Goal: Task Accomplishment & Management: Use online tool/utility

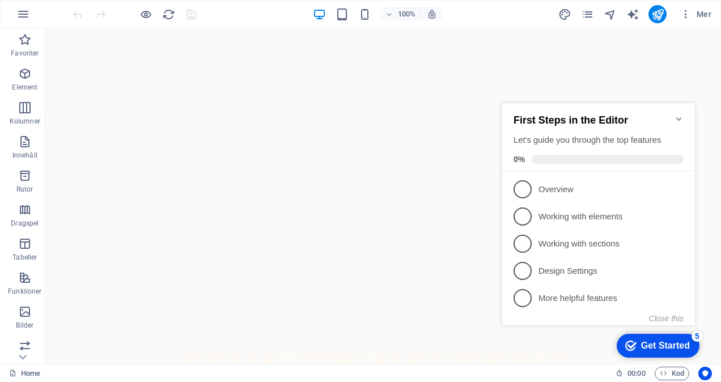
click at [678, 117] on icon "Minimize checklist" at bounding box center [678, 118] width 5 height 3
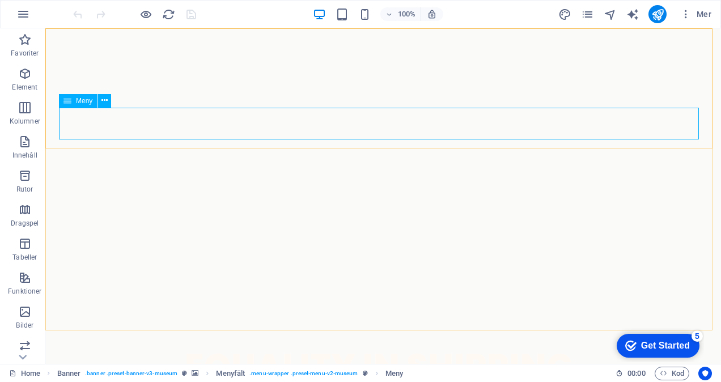
click at [68, 103] on icon at bounding box center [67, 101] width 8 height 14
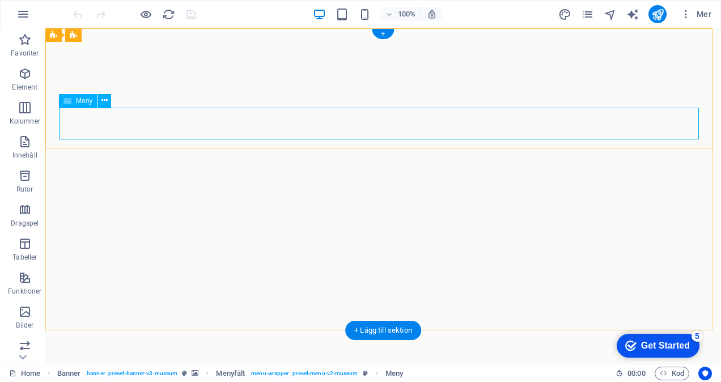
select select
select select "2"
select select
select select "1"
select select
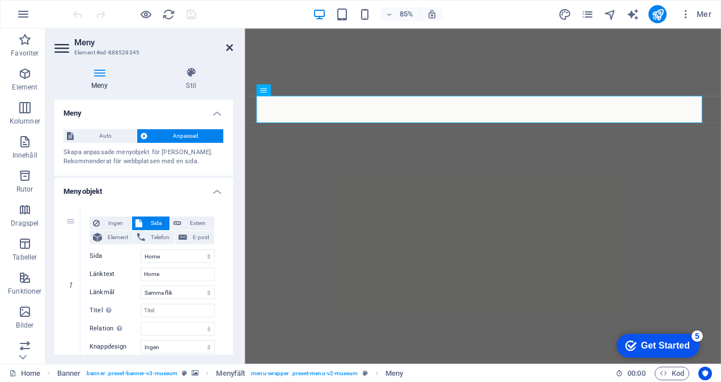
click at [230, 46] on icon at bounding box center [229, 47] width 7 height 9
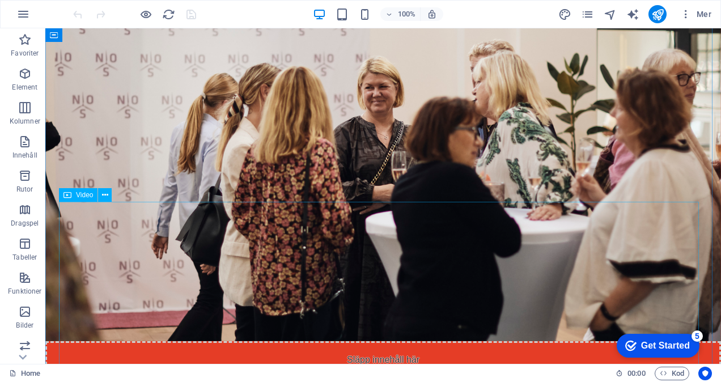
scroll to position [1268, 0]
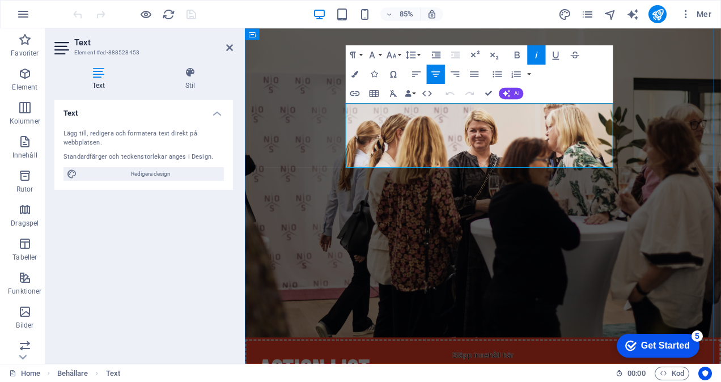
scroll to position [1322, 0]
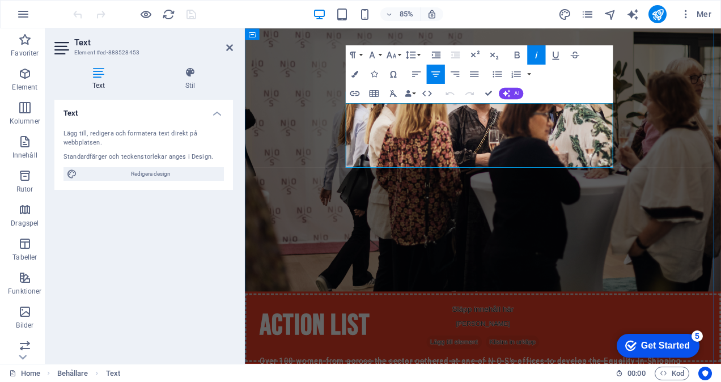
drag, startPoint x: 565, startPoint y: 128, endPoint x: 421, endPoint y: 122, distance: 144.1
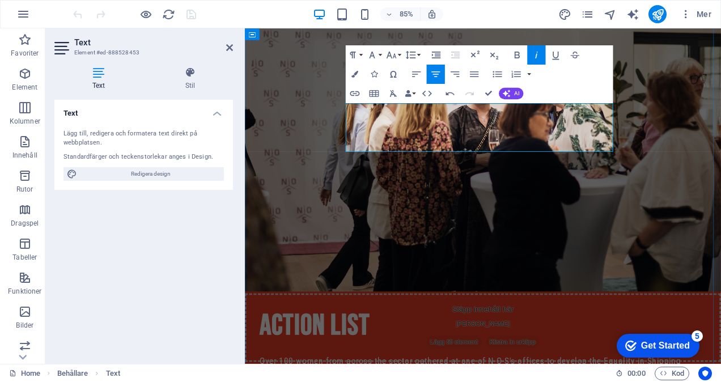
click at [182, 263] on div "Text Lägg till, redigera och formatera text direkt på webbplatsen. Standardfärg…" at bounding box center [143, 227] width 179 height 255
click at [157, 236] on div "Text Lägg till, redigera och formatera text direkt på webbplatsen. Standardfärg…" at bounding box center [143, 227] width 179 height 255
click at [228, 49] on icon at bounding box center [229, 47] width 7 height 9
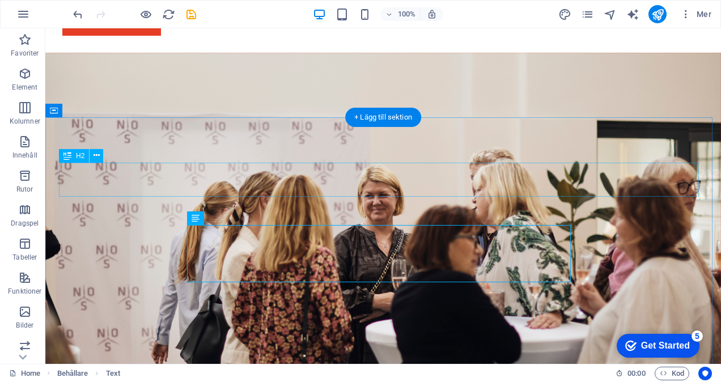
scroll to position [1160, 0]
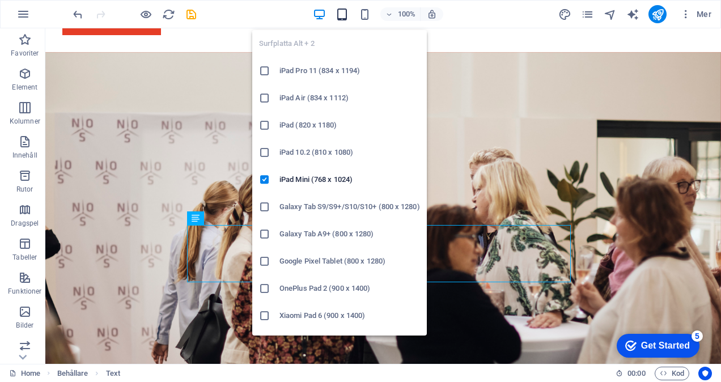
click at [340, 15] on icon "button" at bounding box center [342, 14] width 13 height 13
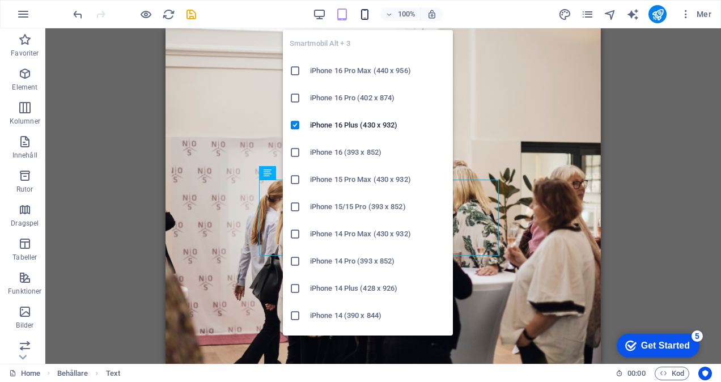
click at [366, 14] on icon "button" at bounding box center [364, 14] width 13 height 13
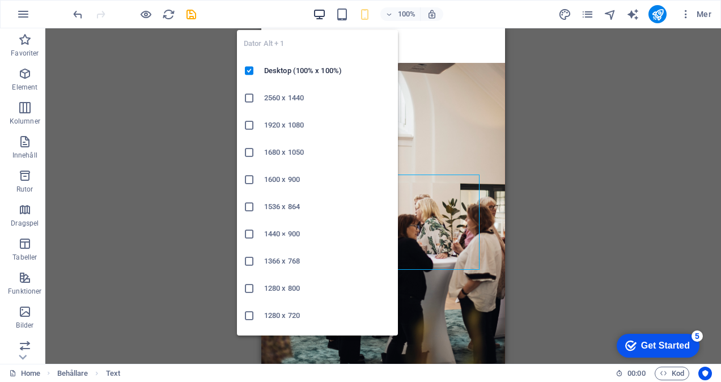
click at [320, 15] on icon "button" at bounding box center [319, 14] width 13 height 13
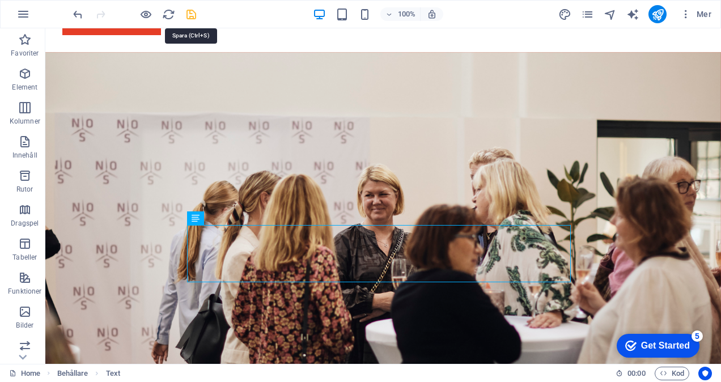
click at [188, 15] on icon "save" at bounding box center [191, 14] width 13 height 13
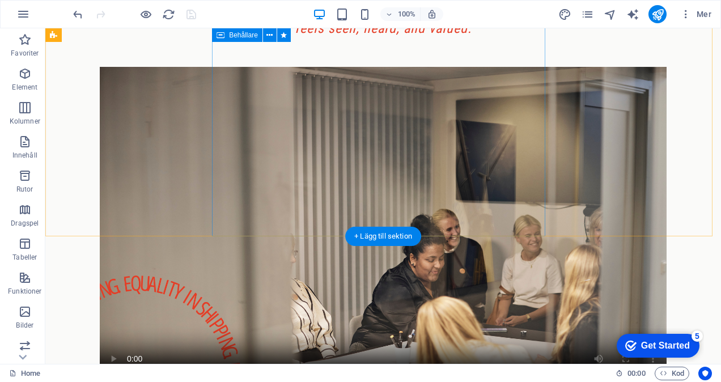
scroll to position [2160, 0]
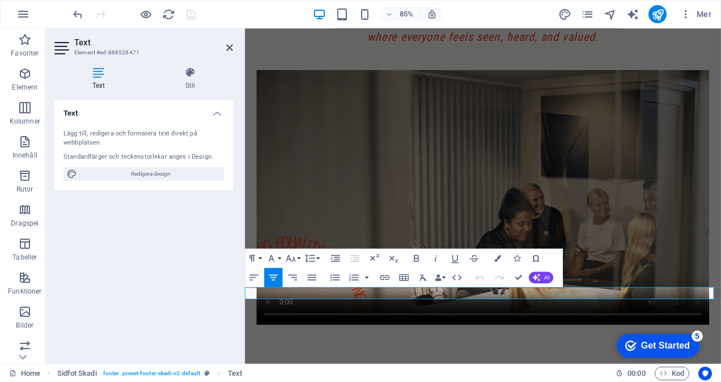
scroll to position [2141, 0]
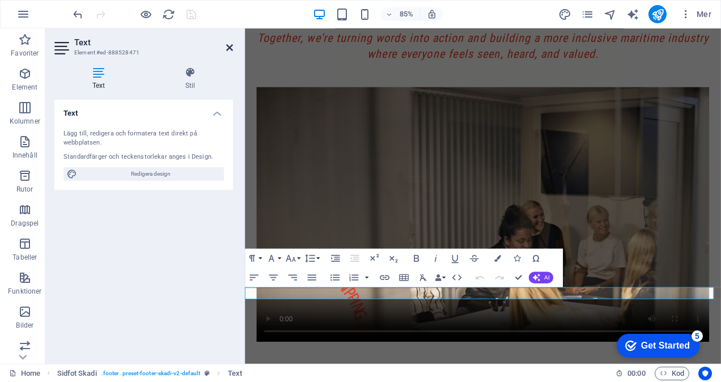
click at [230, 47] on icon at bounding box center [229, 47] width 7 height 9
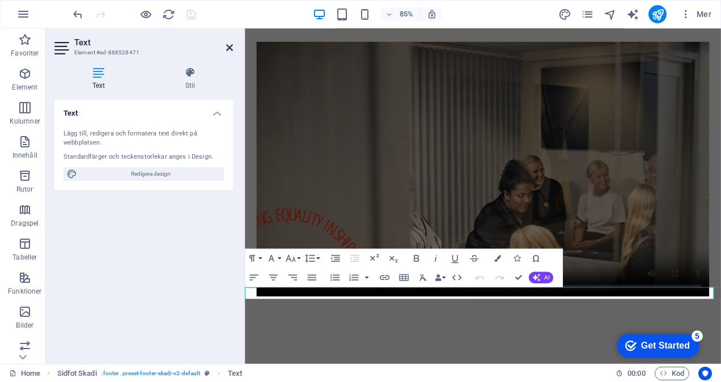
scroll to position [2087, 0]
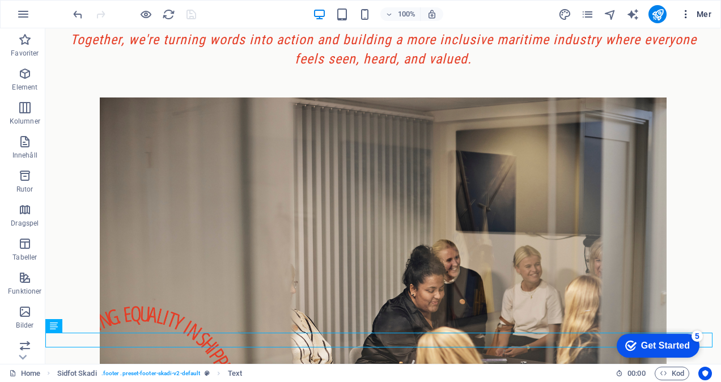
click at [693, 18] on span "Mer" at bounding box center [695, 14] width 31 height 11
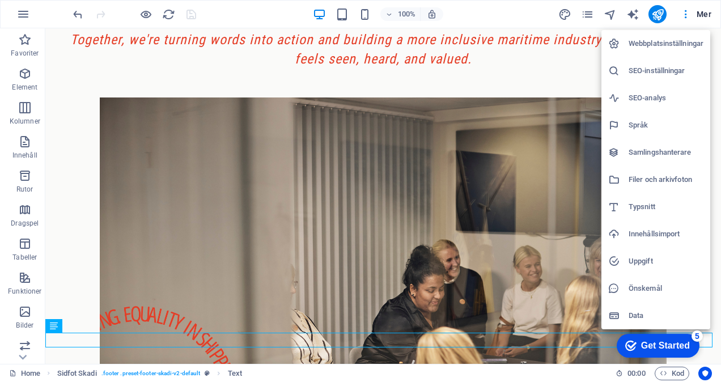
click at [668, 47] on h6 "Webbplatsinställningar" at bounding box center [666, 44] width 75 height 14
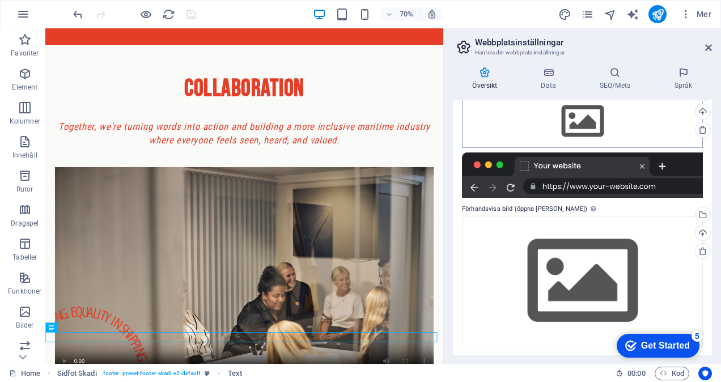
scroll to position [0, 0]
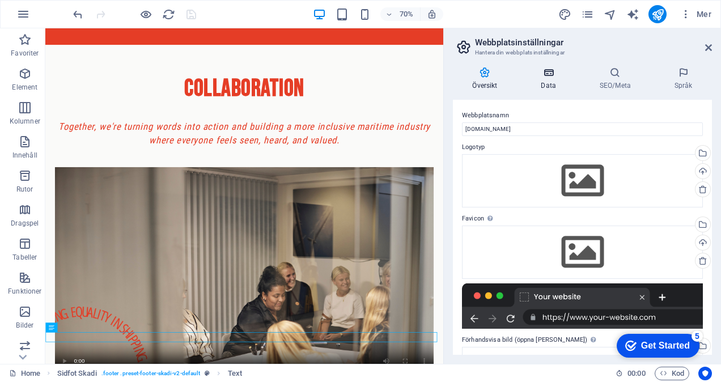
click at [545, 75] on icon at bounding box center [549, 72] width 54 height 11
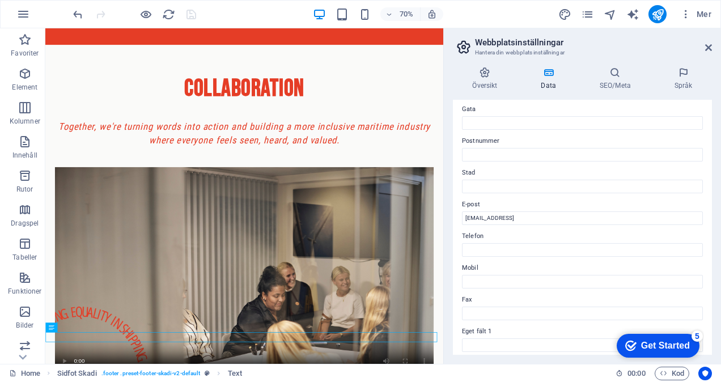
scroll to position [126, 0]
drag, startPoint x: 604, startPoint y: 217, endPoint x: 454, endPoint y: 211, distance: 150.9
click at [454, 211] on div "Kontaktuppgifter för [PERSON_NAME] webbplats. De kan användas var som helst på …" at bounding box center [582, 227] width 259 height 255
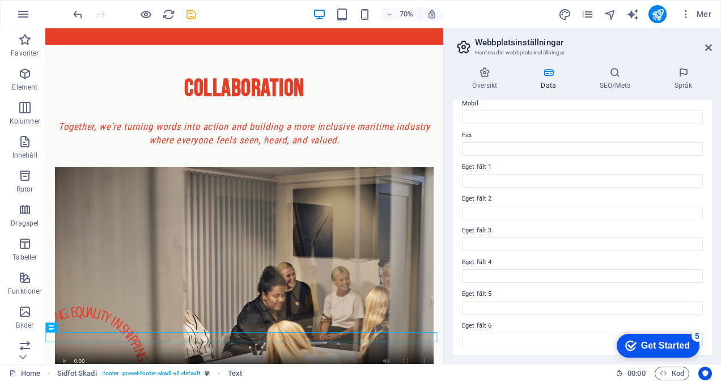
scroll to position [0, 0]
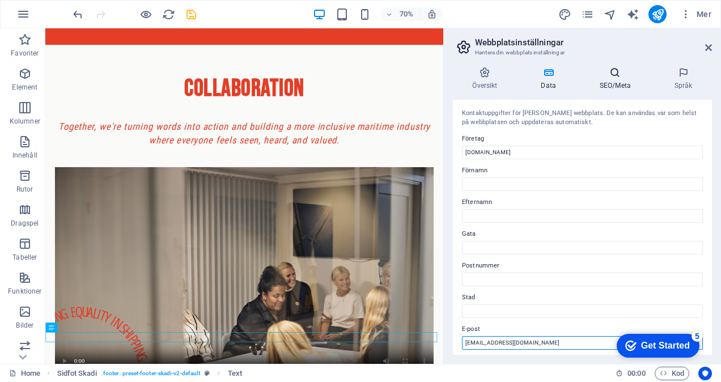
type input "[EMAIL_ADDRESS][DOMAIN_NAME]"
click at [614, 80] on h4 "SEO/Meta" at bounding box center [617, 79] width 75 height 24
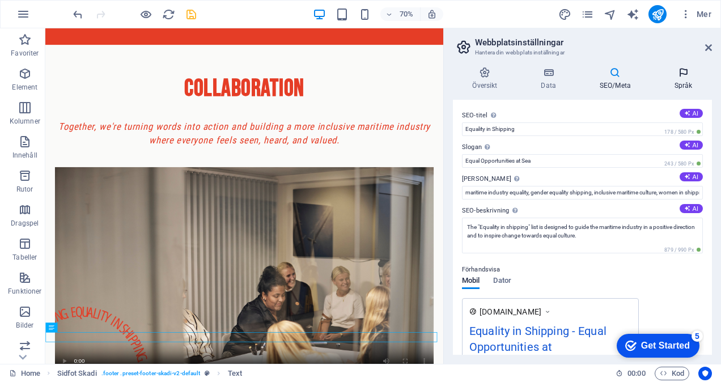
click at [687, 82] on h4 "Språk" at bounding box center [683, 79] width 57 height 24
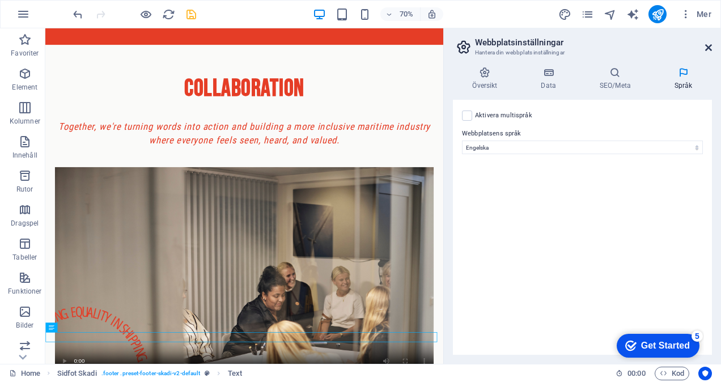
click at [709, 48] on icon at bounding box center [708, 47] width 7 height 9
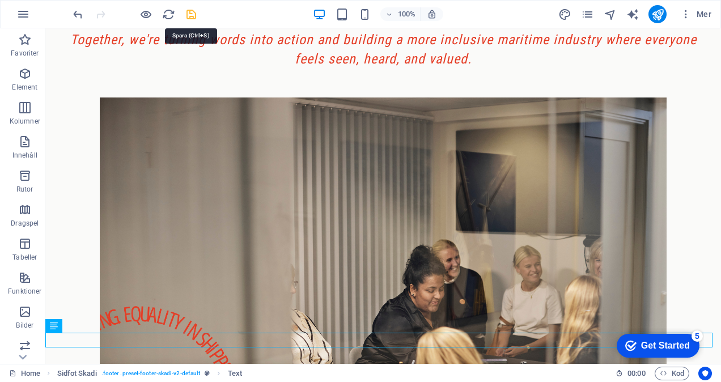
click at [194, 14] on icon "save" at bounding box center [191, 14] width 13 height 13
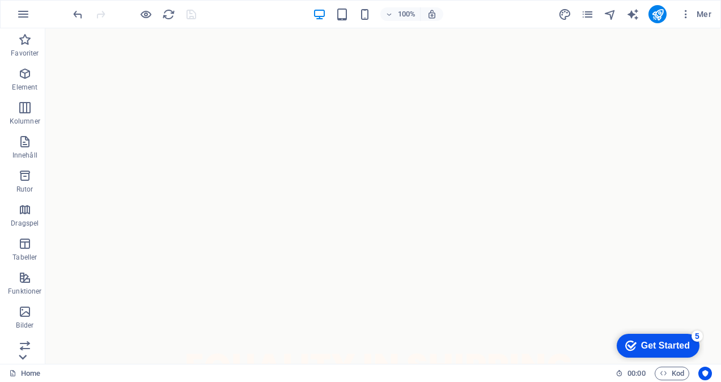
click at [24, 43] on icon at bounding box center [23, 35] width 16 height 16
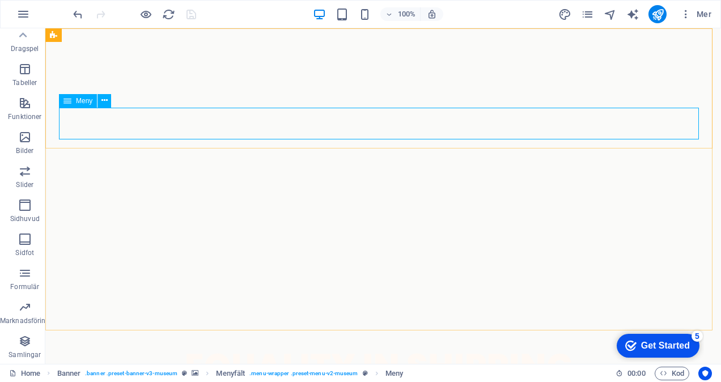
click at [67, 101] on icon at bounding box center [67, 101] width 8 height 14
click at [104, 102] on icon at bounding box center [104, 101] width 6 height 12
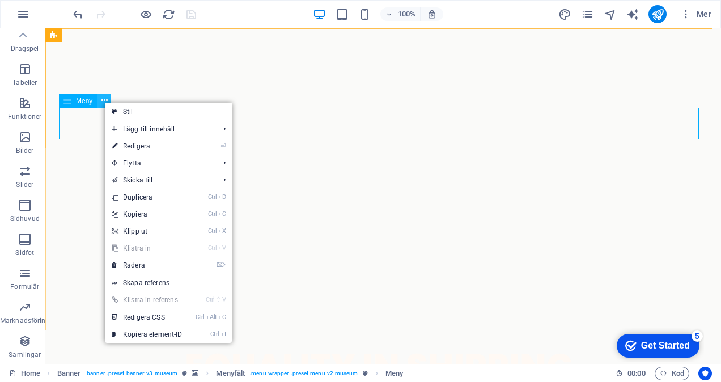
click at [104, 102] on icon at bounding box center [104, 101] width 6 height 12
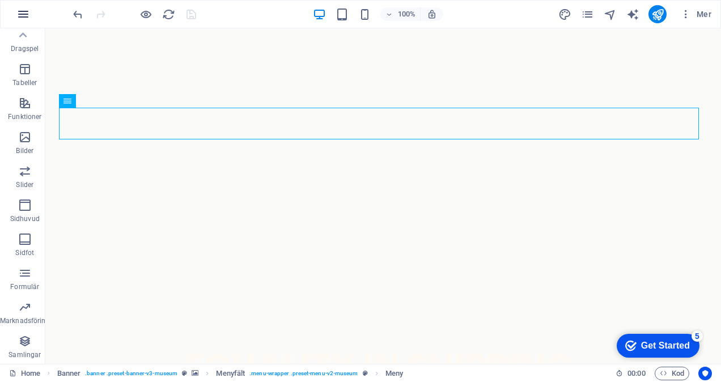
click at [22, 18] on icon "button" at bounding box center [23, 14] width 14 height 14
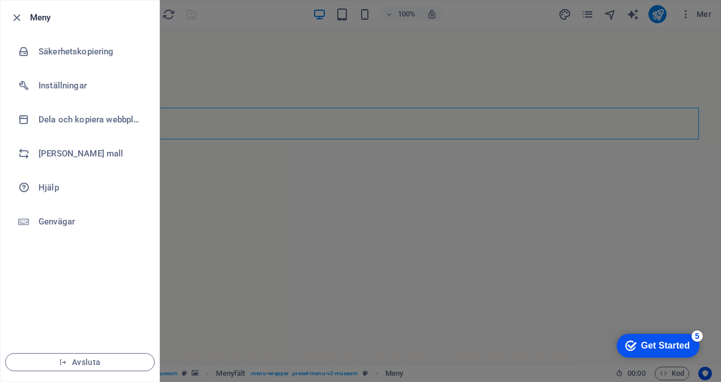
click at [26, 22] on div at bounding box center [20, 18] width 20 height 14
click at [16, 16] on icon "button" at bounding box center [16, 17] width 13 height 13
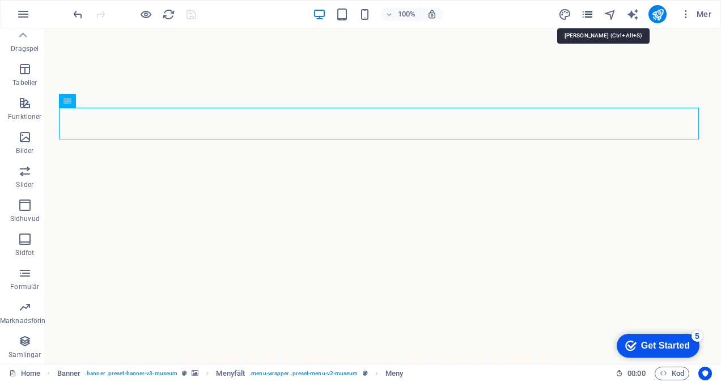
click at [582, 12] on icon "pages" at bounding box center [587, 14] width 13 height 13
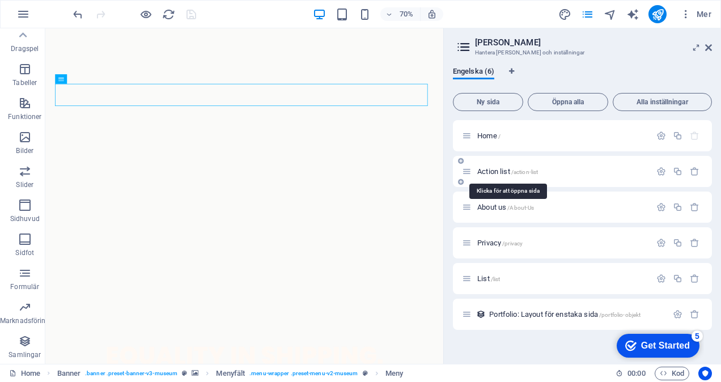
click at [498, 172] on span "Action list /action-list" at bounding box center [507, 171] width 61 height 9
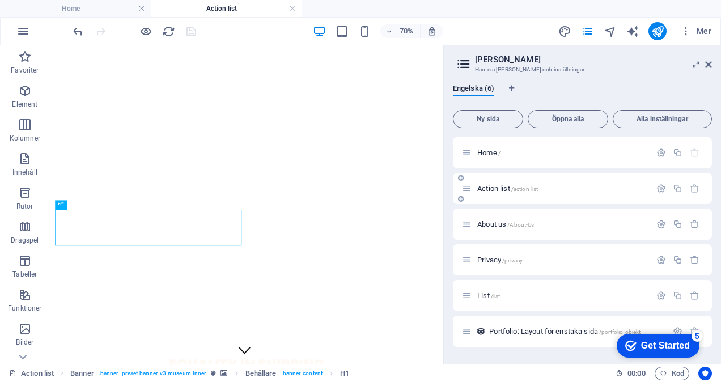
scroll to position [0, 0]
click at [506, 294] on p "List /list" at bounding box center [562, 295] width 170 height 7
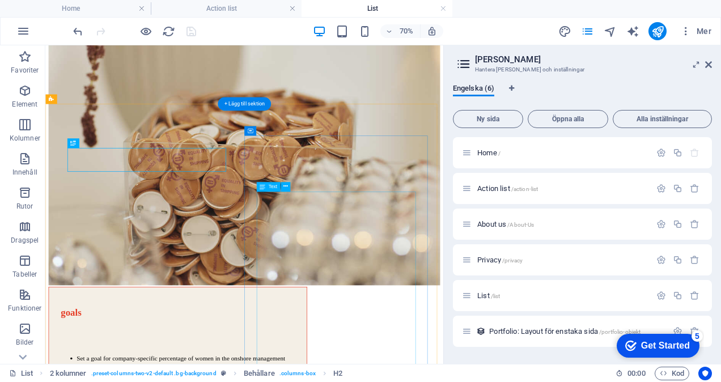
scroll to position [231, 0]
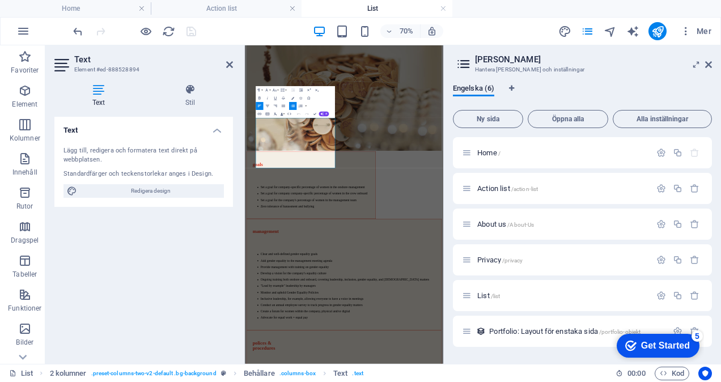
scroll to position [230, 0]
click at [264, 22] on div "35% Mer" at bounding box center [393, 31] width 645 height 18
click at [230, 62] on icon at bounding box center [229, 64] width 7 height 9
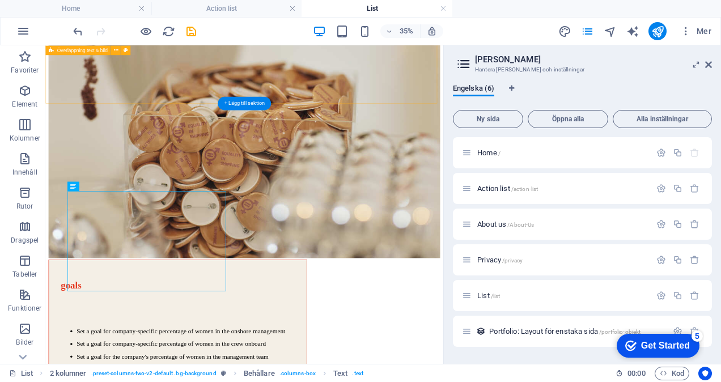
scroll to position [231, 0]
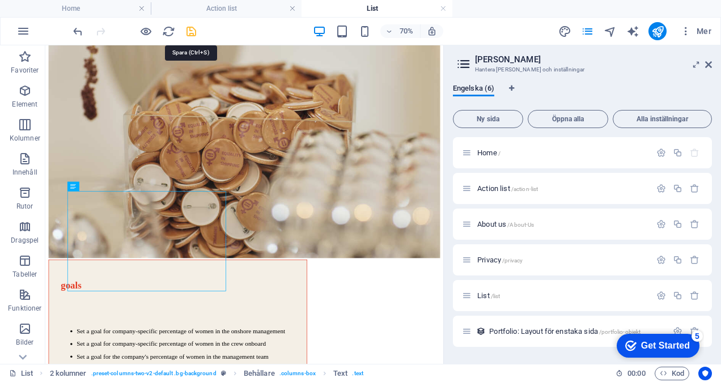
click at [190, 28] on icon "save" at bounding box center [191, 31] width 13 height 13
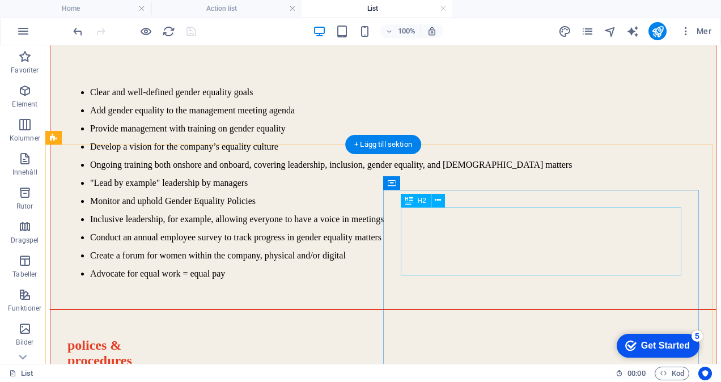
scroll to position [878, 0]
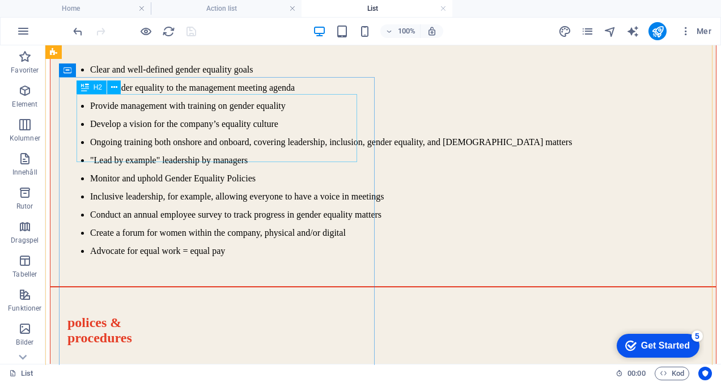
click at [133, 315] on div "polices & procedures" at bounding box center [383, 330] width 632 height 31
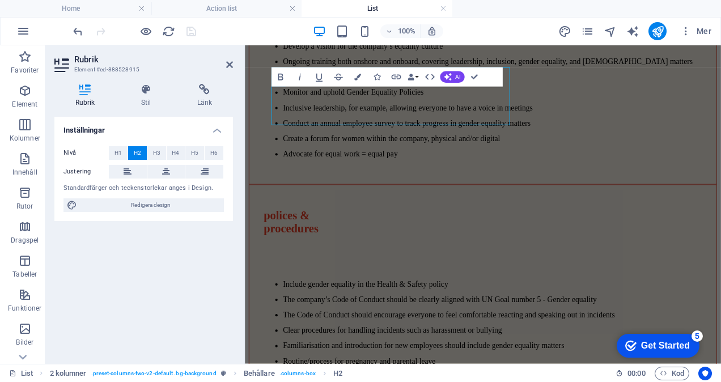
scroll to position [900, 0]
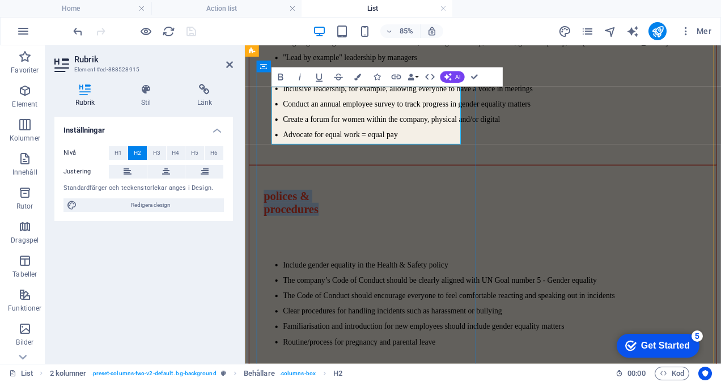
click at [332, 215] on span "polices & procedures" at bounding box center [299, 230] width 65 height 30
click at [184, 284] on div "Inställningar Nivå H1 H2 H3 H4 H5 H6 Justering Standardfärger och teckenstorlek…" at bounding box center [143, 236] width 179 height 238
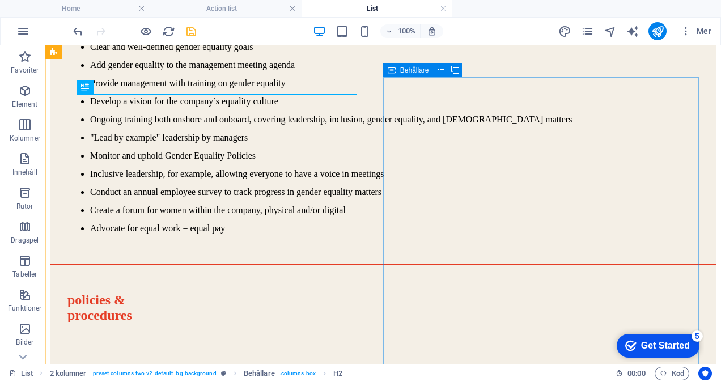
scroll to position [878, 0]
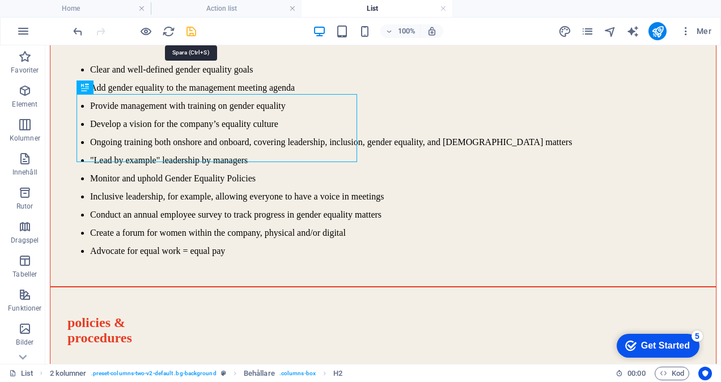
click at [191, 31] on icon "save" at bounding box center [191, 31] width 13 height 13
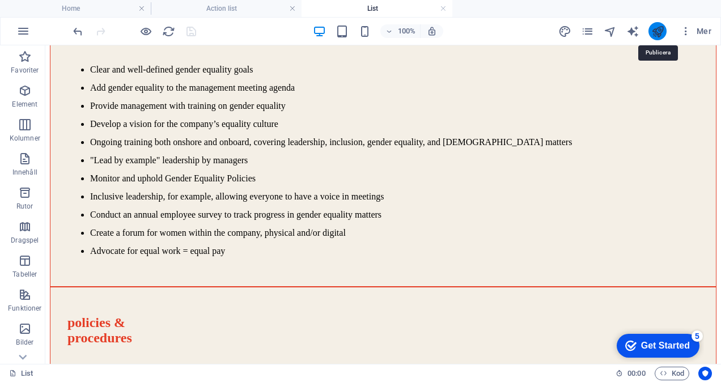
click at [659, 26] on icon "publish" at bounding box center [657, 31] width 13 height 13
